Goal: Check status: Check status

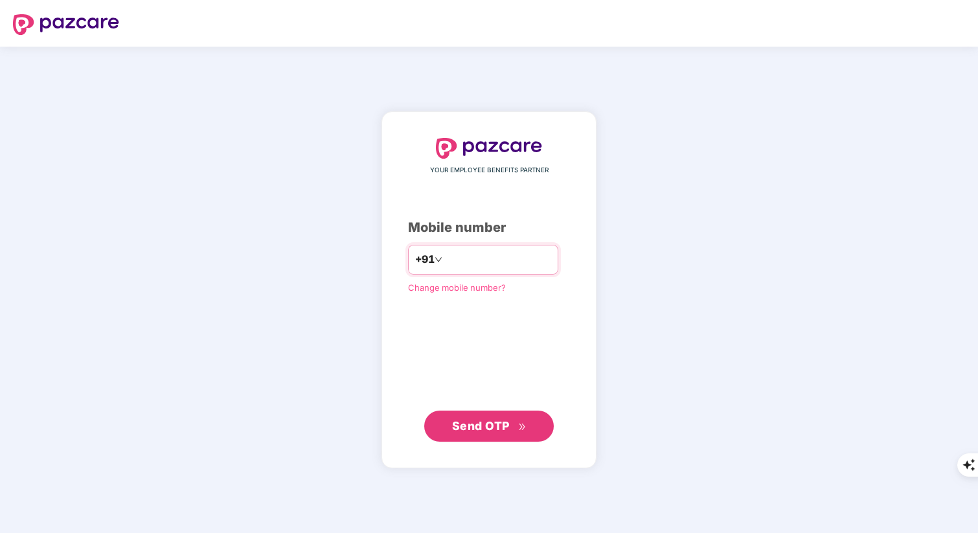
click at [478, 256] on input "number" at bounding box center [498, 259] width 106 height 21
type input "**********"
click at [520, 424] on icon "double-right" at bounding box center [522, 427] width 8 height 8
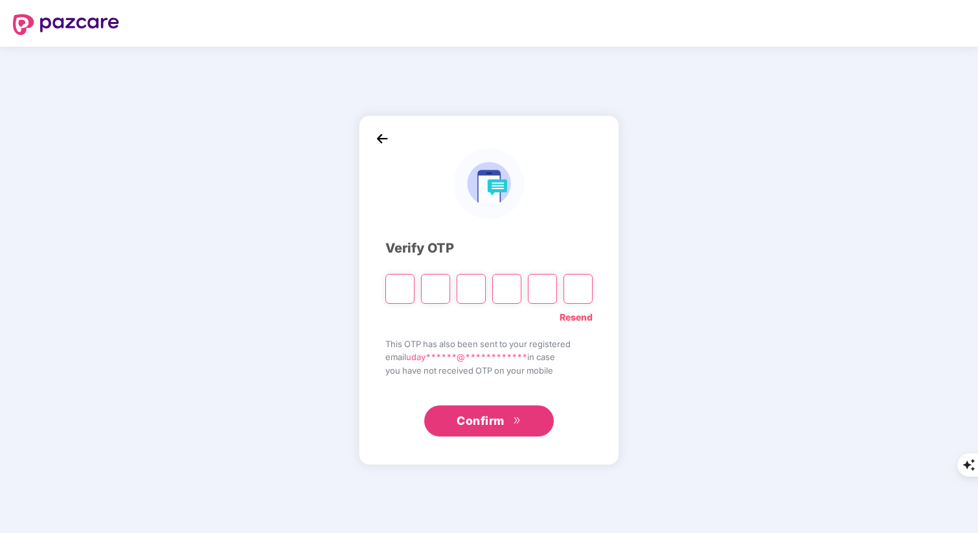
type input "*"
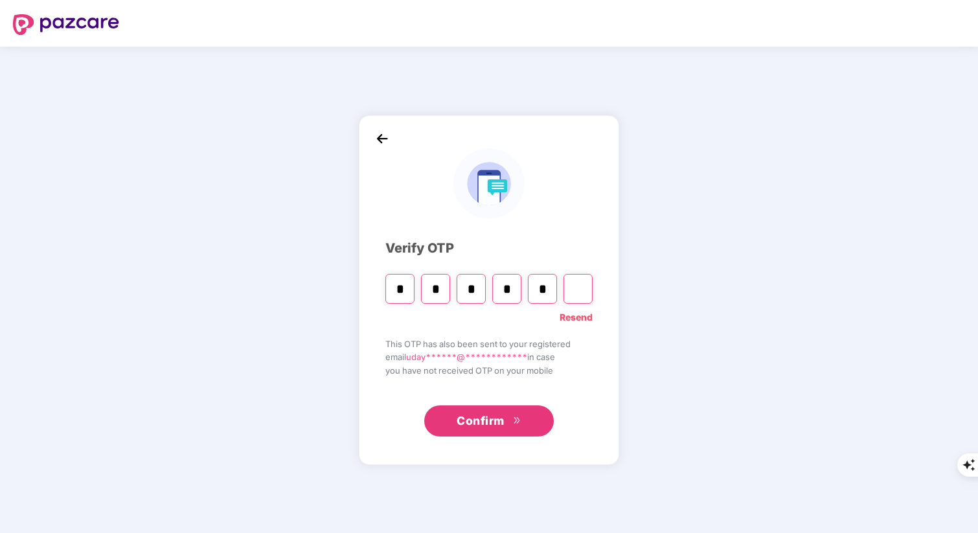
type input "*"
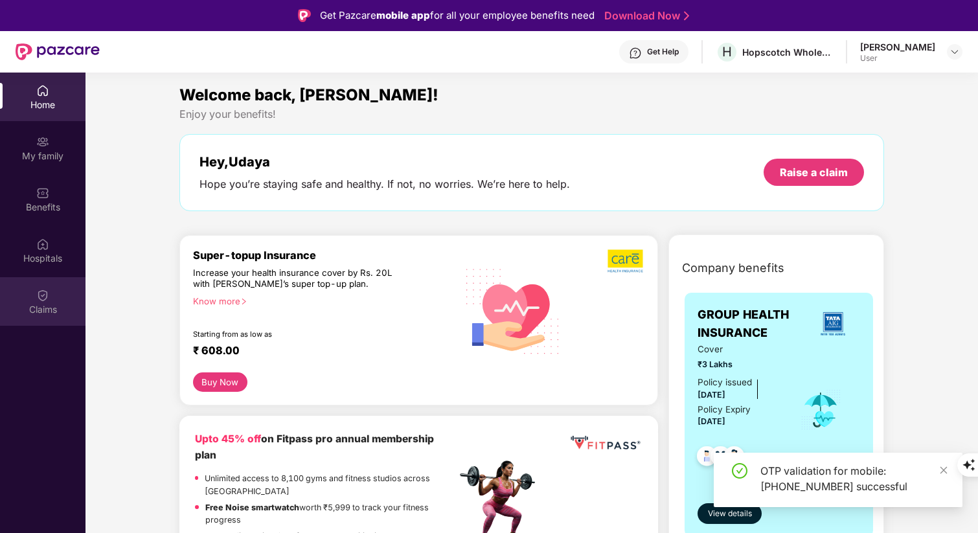
click at [31, 303] on div "Claims" at bounding box center [42, 309] width 85 height 13
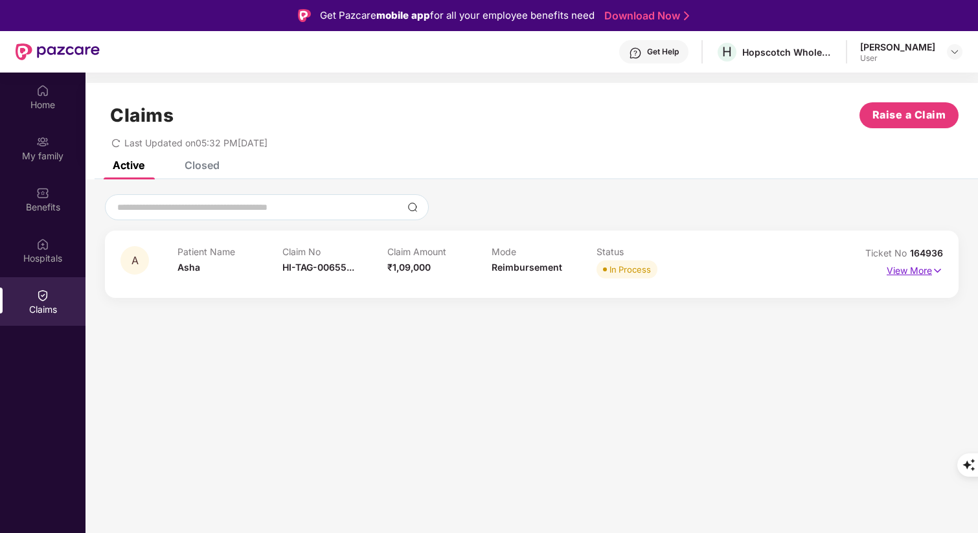
click at [939, 273] on img at bounding box center [937, 271] width 11 height 14
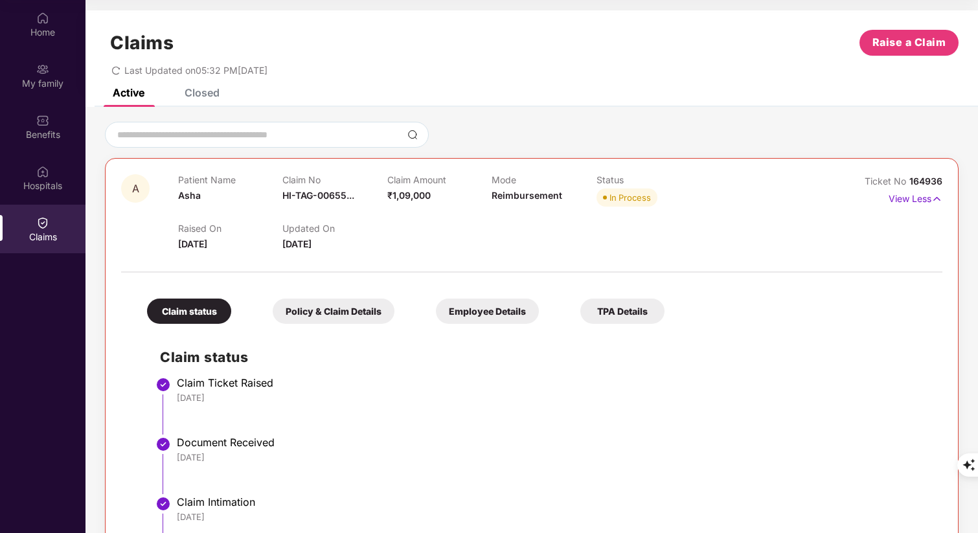
click at [391, 76] on div "Claims Raise a Claim Last Updated on 05:32 PM[DATE]" at bounding box center [531, 49] width 892 height 78
click at [459, 118] on div "A Patient Name Asha Claim No HI-TAG-00655... Claim Amount ₹1,09,000 Mode Reimbu…" at bounding box center [531, 417] width 892 height 620
